Goal: Task Accomplishment & Management: Use online tool/utility

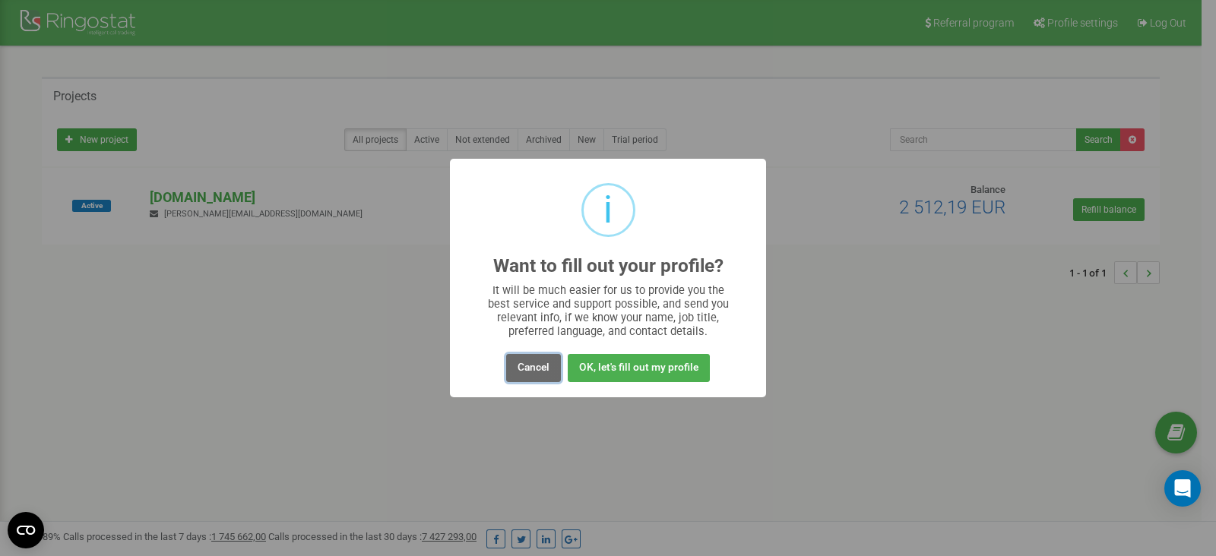
click at [528, 374] on button "Cancel" at bounding box center [533, 368] width 55 height 28
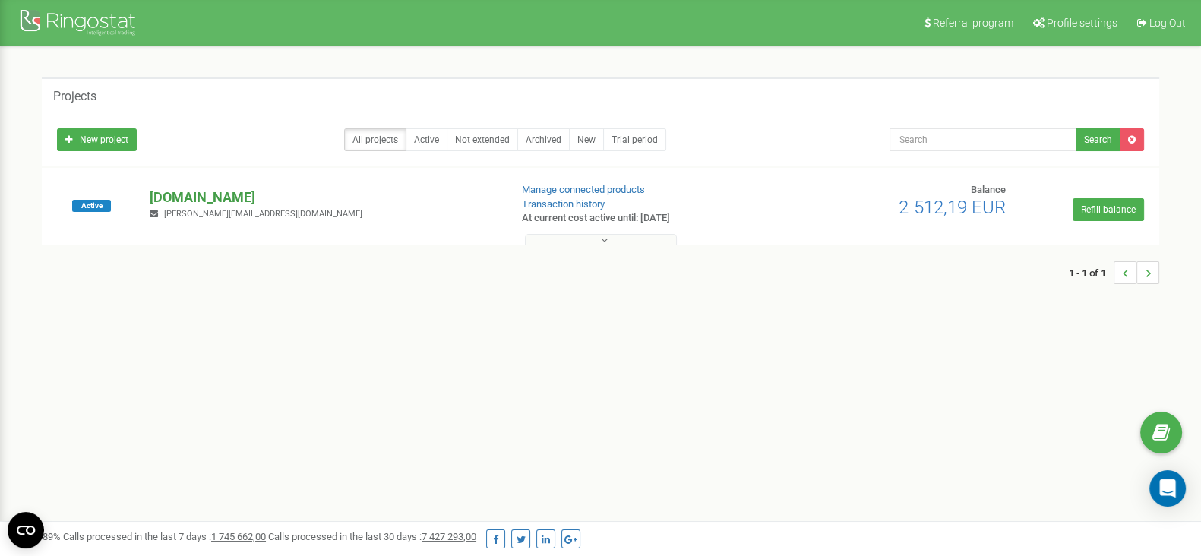
click at [170, 191] on p "[DOMAIN_NAME]" at bounding box center [323, 198] width 347 height 20
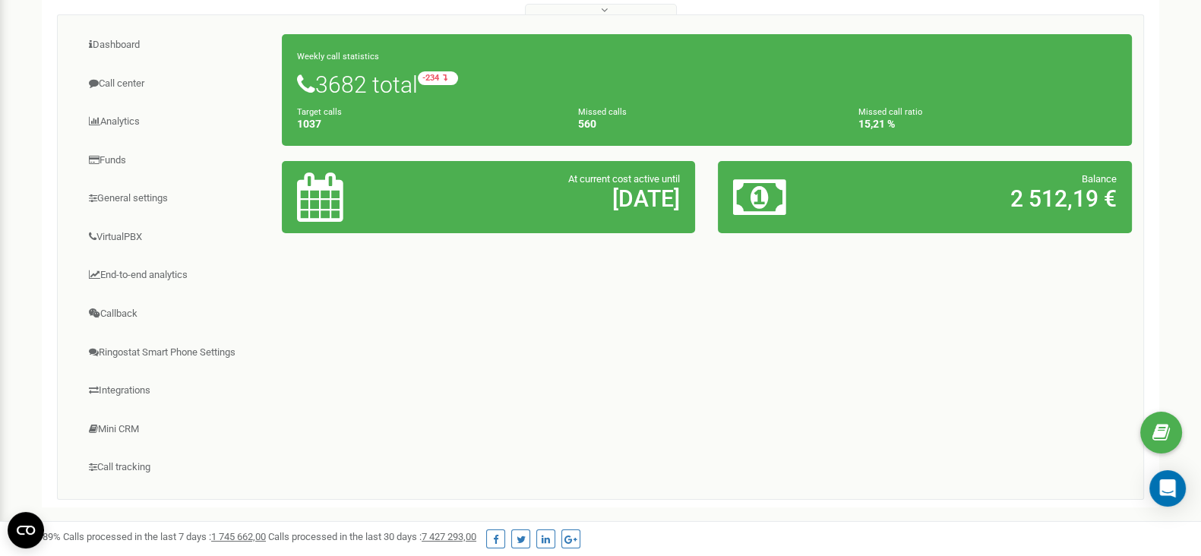
scroll to position [356, 0]
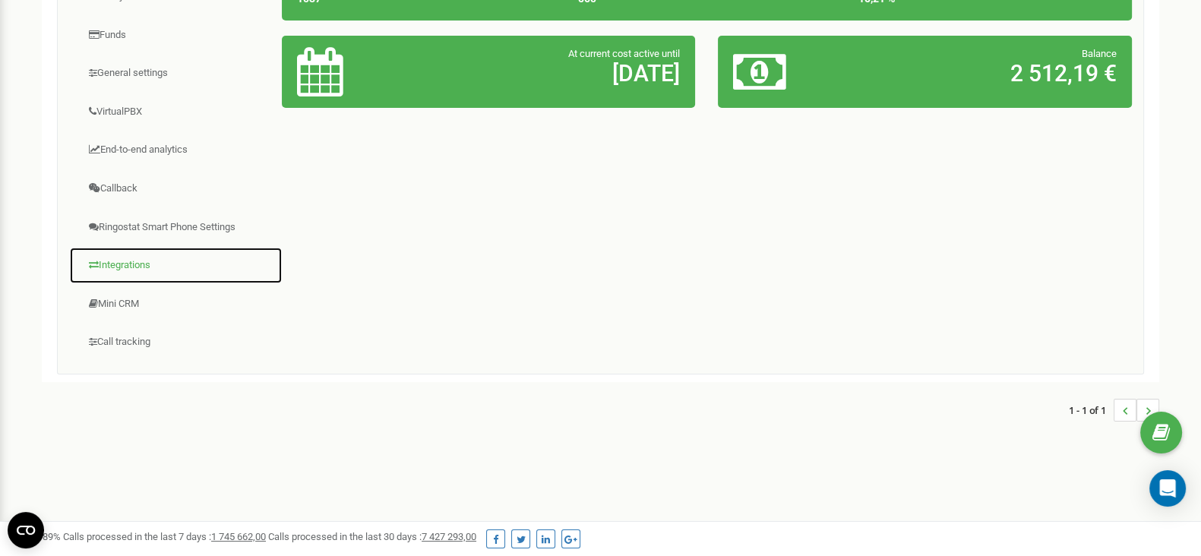
click at [141, 264] on link "Integrations" at bounding box center [176, 265] width 214 height 37
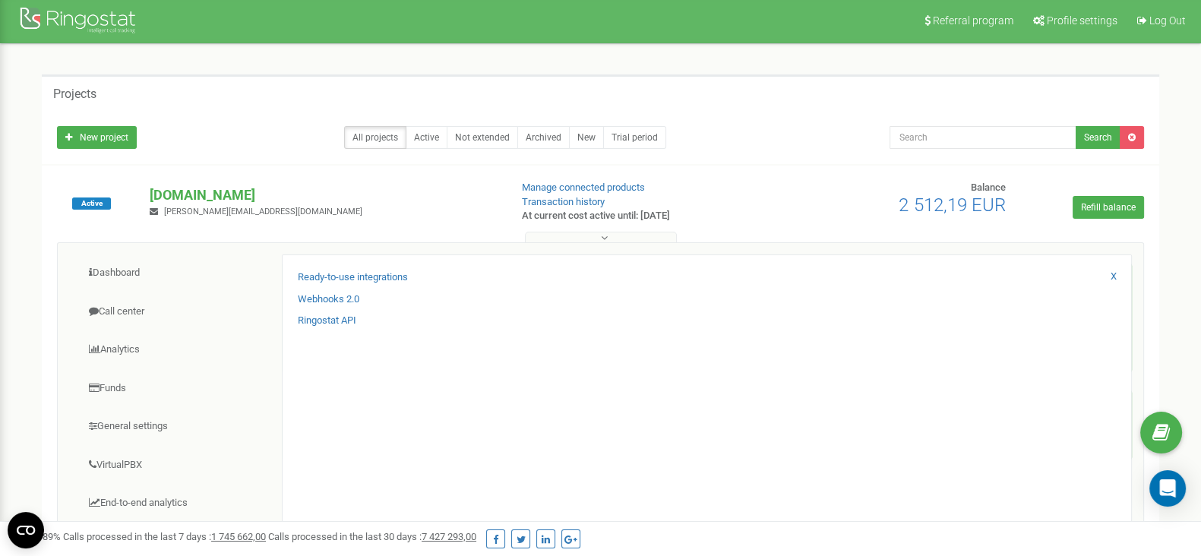
scroll to position [0, 0]
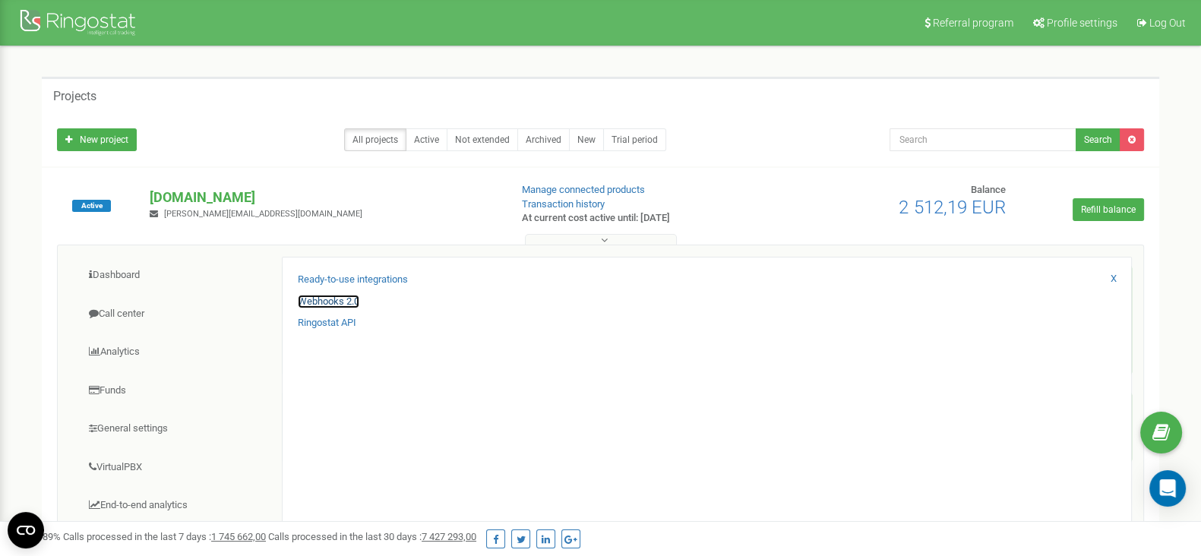
click at [334, 298] on link "Webhooks 2.0" at bounding box center [329, 302] width 62 height 14
